Goal: Task Accomplishment & Management: Use online tool/utility

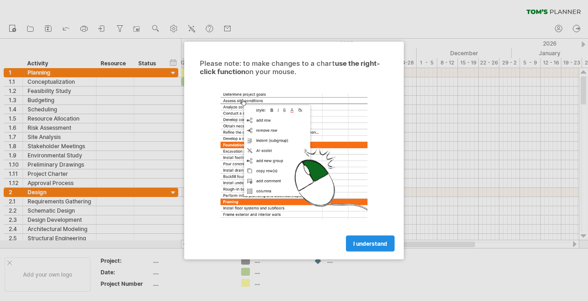
click at [361, 240] on span "I understand" at bounding box center [371, 243] width 34 height 7
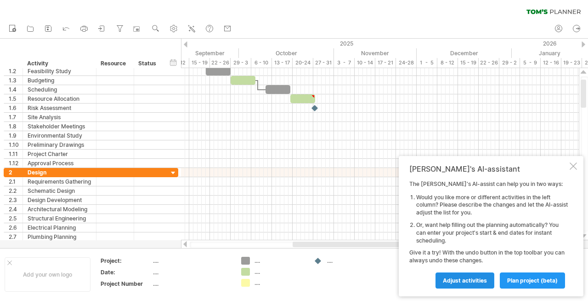
click at [463, 278] on span "Adjust activities" at bounding box center [465, 280] width 44 height 7
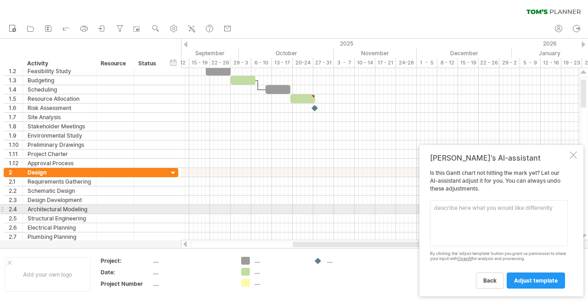
click at [445, 210] on textarea at bounding box center [499, 223] width 138 height 46
type textarea "I"
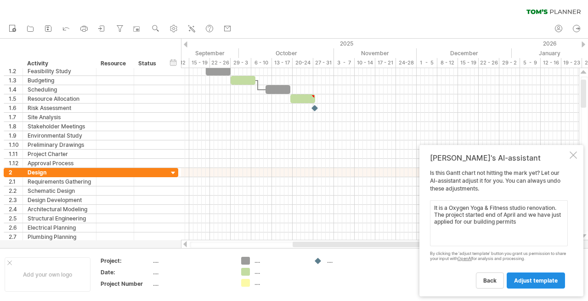
type textarea "It is a Oxygen Yoga & Fitness studio renovation. The project started end of Apr…"
click at [533, 279] on span "adjust template" at bounding box center [536, 280] width 44 height 7
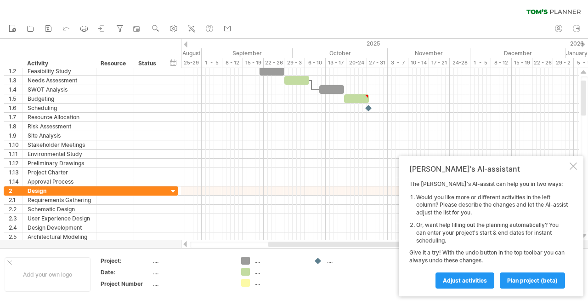
drag, startPoint x: 325, startPoint y: 242, endPoint x: 301, endPoint y: 243, distance: 24.4
click at [301, 243] on div at bounding box center [359, 244] width 183 height 6
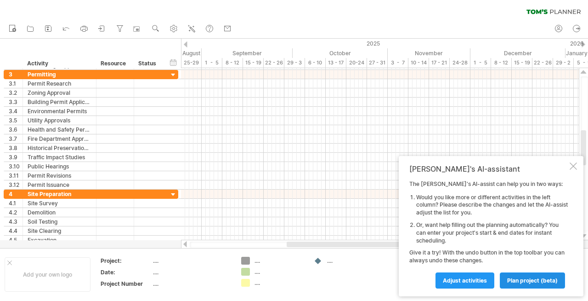
click at [520, 279] on span "plan project (beta)" at bounding box center [533, 280] width 51 height 7
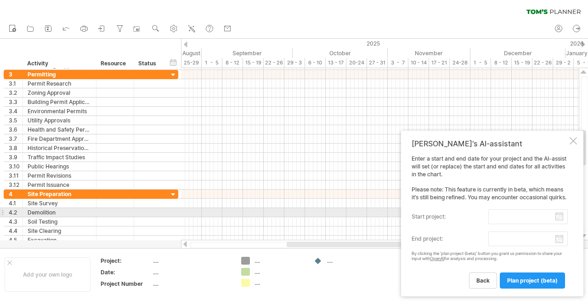
click at [529, 216] on input "start project:" at bounding box center [529, 216] width 80 height 15
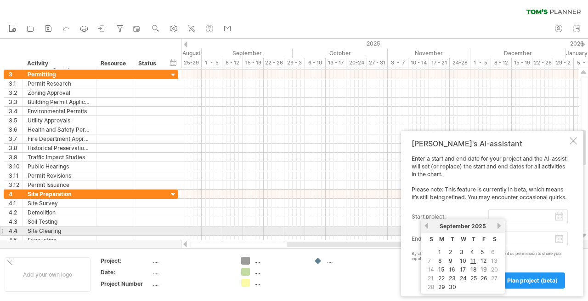
click at [427, 226] on link "previous" at bounding box center [426, 225] width 7 height 7
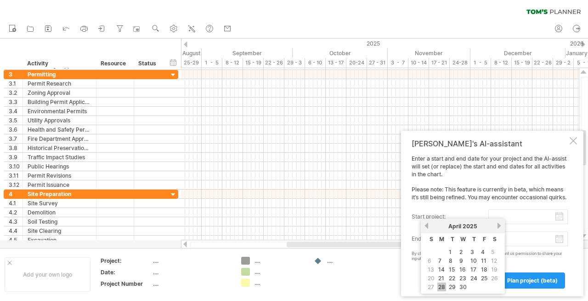
click at [441, 282] on link "28" at bounding box center [442, 286] width 9 height 9
type input "********"
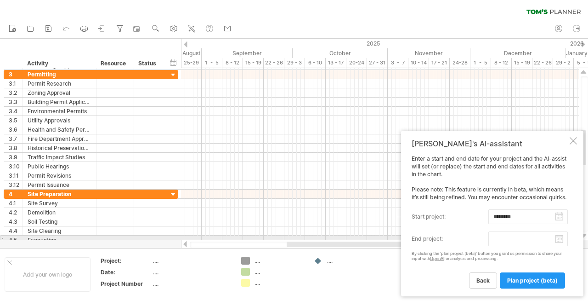
click at [561, 240] on body "progress(100%) Trying to reach [DOMAIN_NAME] Connected again... 0% clear filter…" at bounding box center [294, 151] width 588 height 303
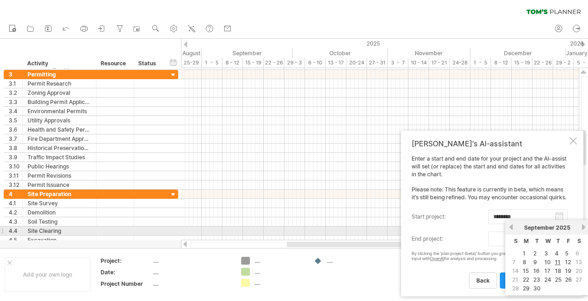
click at [584, 227] on link "next" at bounding box center [584, 226] width 7 height 7
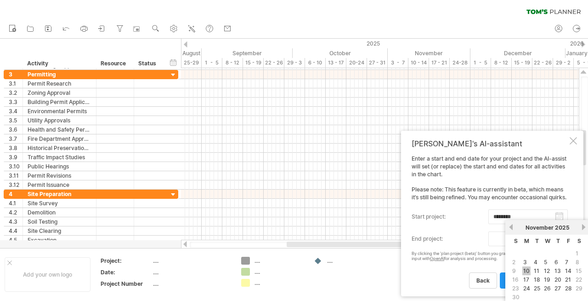
click at [527, 269] on link "10" at bounding box center [527, 270] width 8 height 9
type input "********"
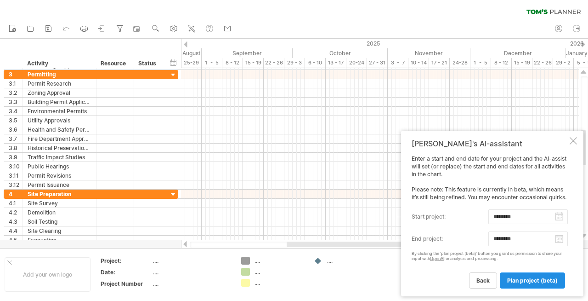
click at [533, 278] on span "plan project (beta)" at bounding box center [533, 280] width 51 height 7
